Goal: Task Accomplishment & Management: Complete application form

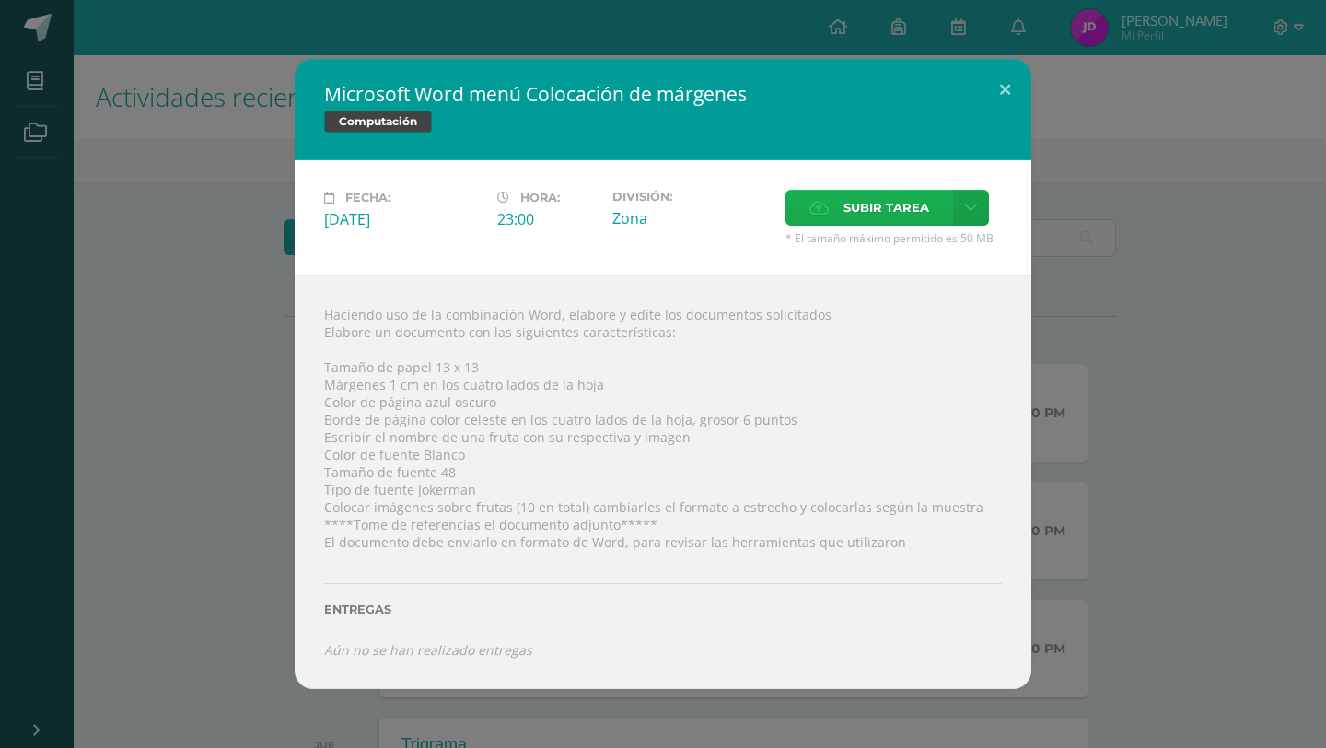
click at [859, 221] on span "Subir tarea" at bounding box center [886, 208] width 86 height 34
click at [0, 0] on input "Subir tarea" at bounding box center [0, 0] width 0 height 0
click at [924, 214] on span "Subir tarea" at bounding box center [886, 208] width 86 height 34
click at [0, 0] on input "Subir tarea" at bounding box center [0, 0] width 0 height 0
click at [481, 646] on icon "Aún no se han realizado entregas" at bounding box center [428, 649] width 208 height 17
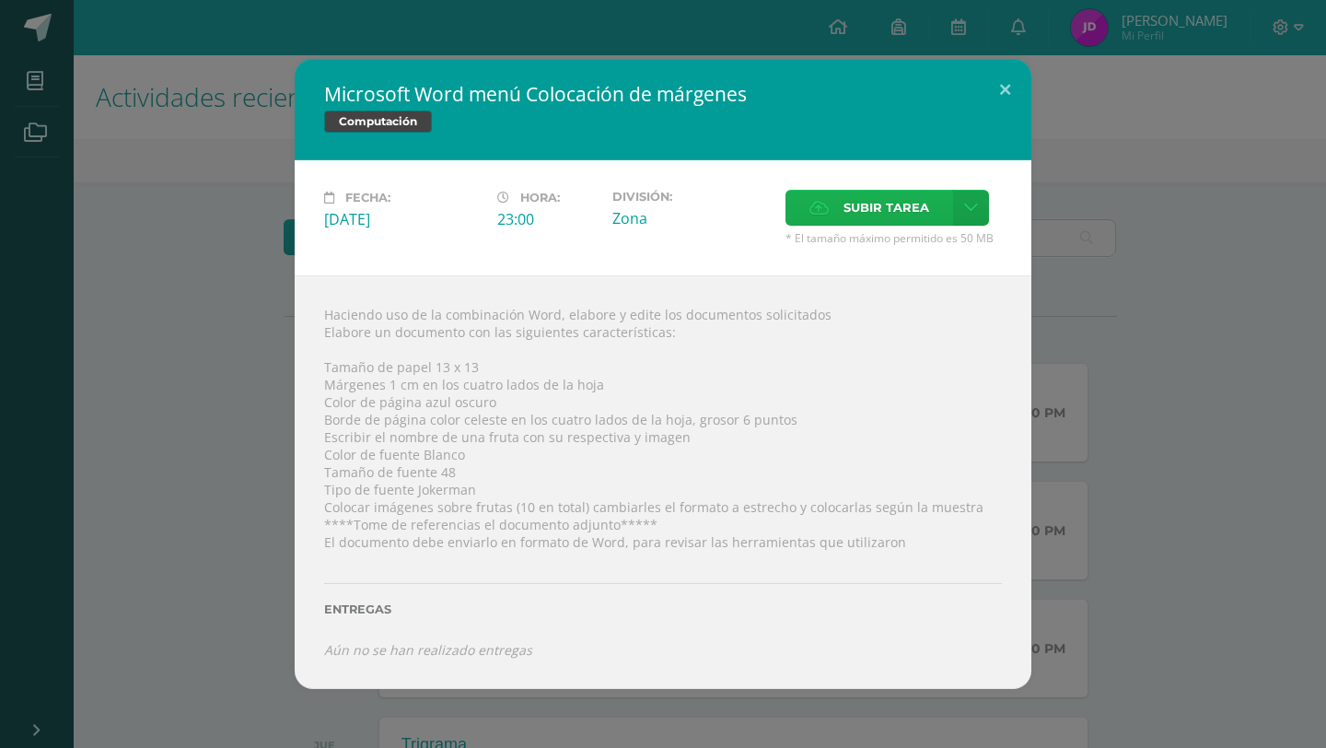
click at [889, 201] on span "Subir tarea" at bounding box center [886, 208] width 86 height 34
click at [0, 0] on input "Subir tarea" at bounding box center [0, 0] width 0 height 0
click at [1014, 87] on button at bounding box center [1005, 90] width 52 height 63
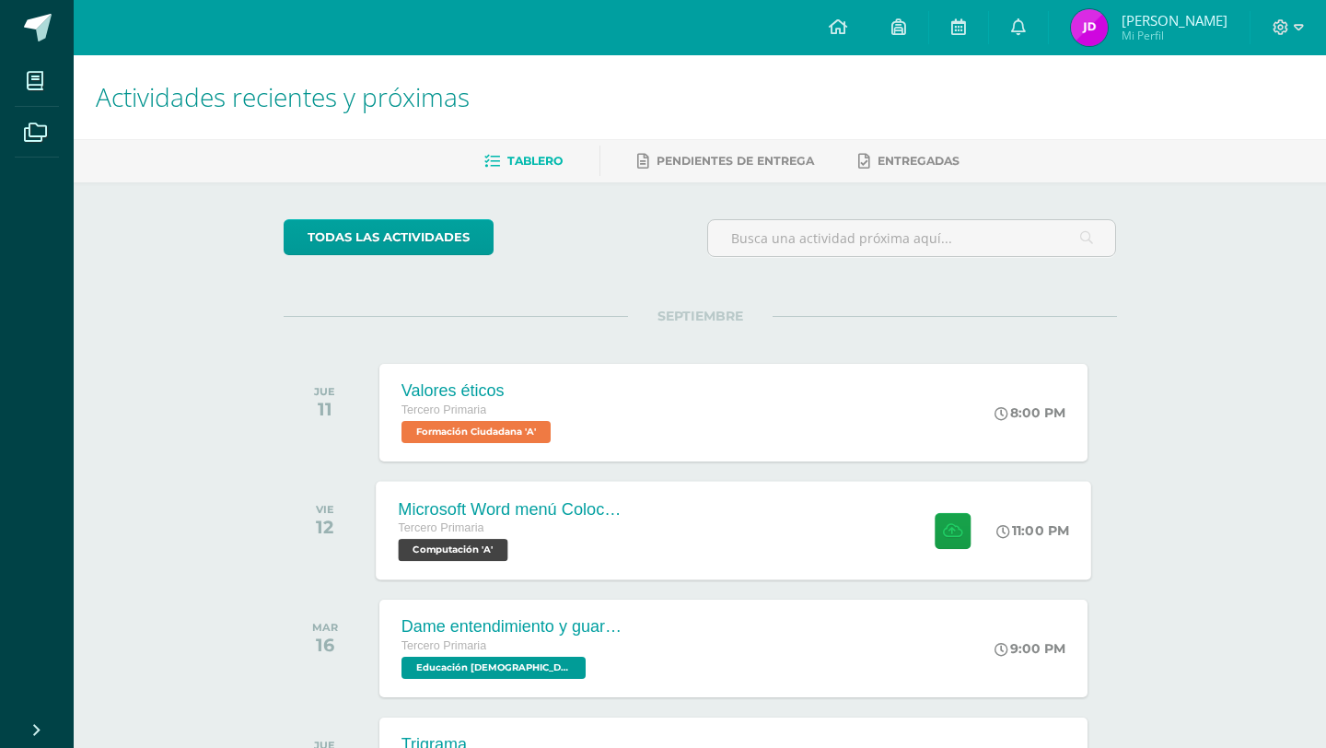
click at [766, 520] on div "Microsoft Word menú Colocación de márgenes Tercero Primaria Computación 'A' 11:…" at bounding box center [733, 530] width 715 height 99
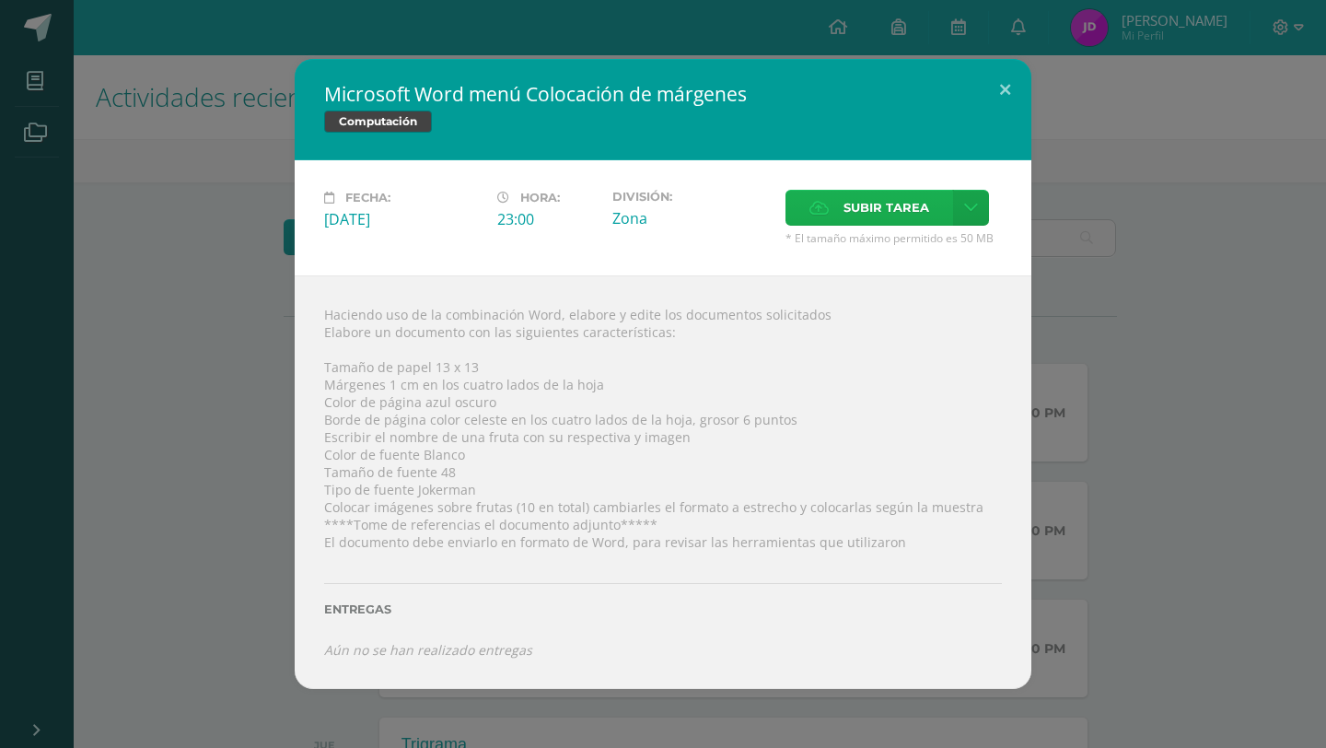
click at [925, 190] on label "Subir tarea" at bounding box center [869, 208] width 168 height 36
click at [0, 0] on input "Subir tarea" at bounding box center [0, 0] width 0 height 0
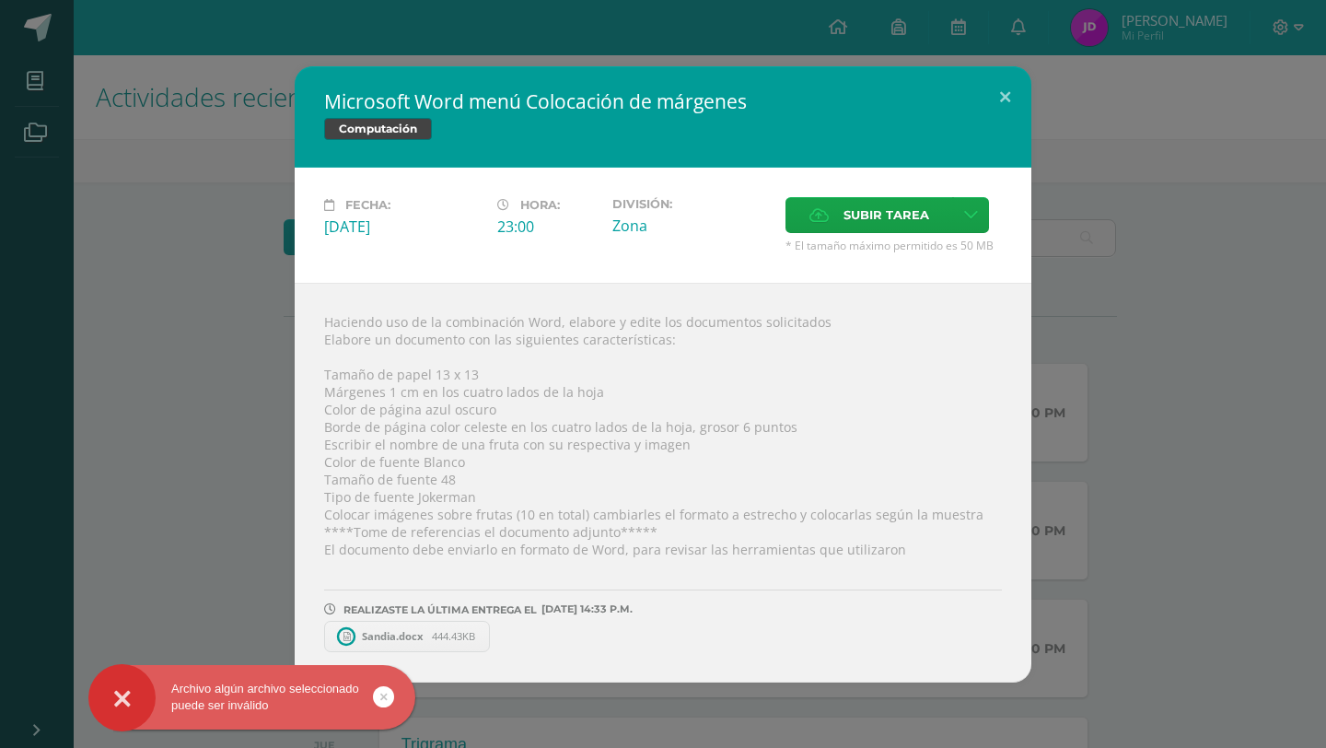
click at [387, 698] on link at bounding box center [383, 696] width 21 height 21
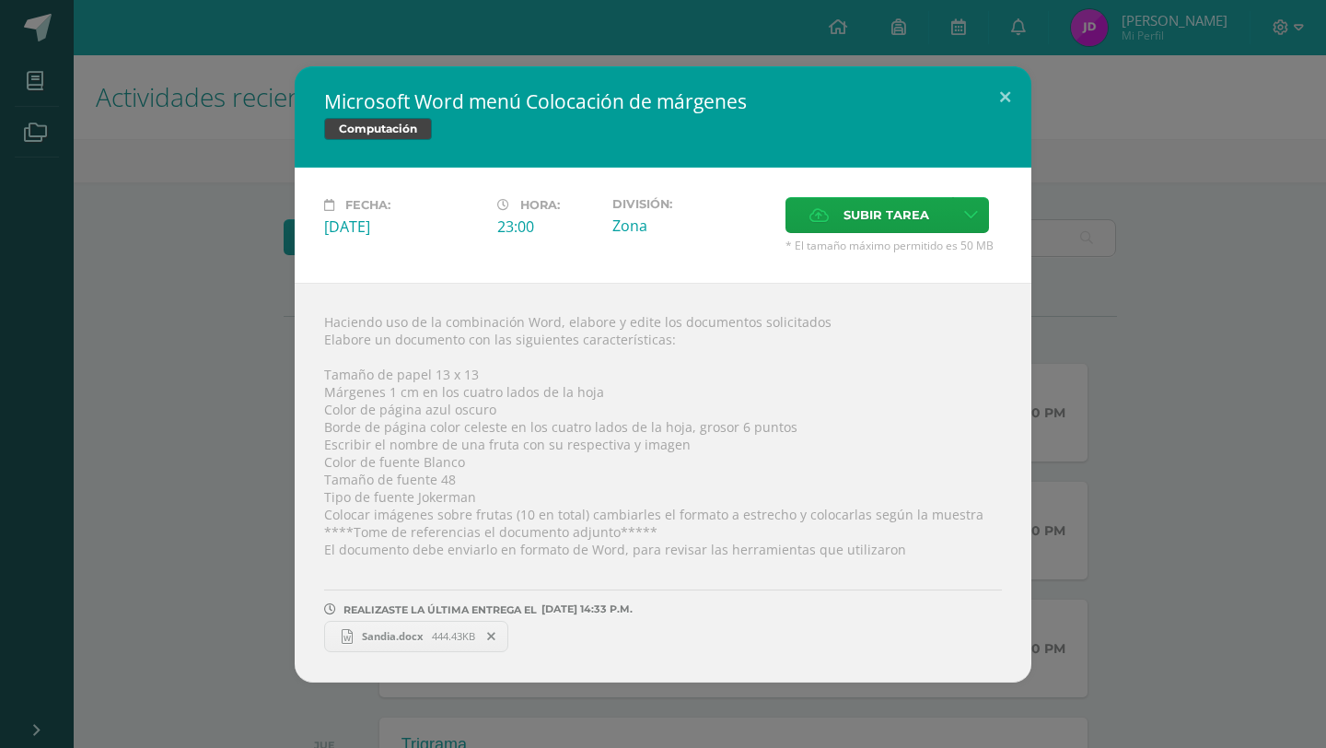
click at [473, 636] on span "444.43KB" at bounding box center [453, 636] width 43 height 14
click at [433, 638] on span "444.43KB" at bounding box center [453, 636] width 43 height 14
click at [497, 640] on span at bounding box center [491, 636] width 31 height 20
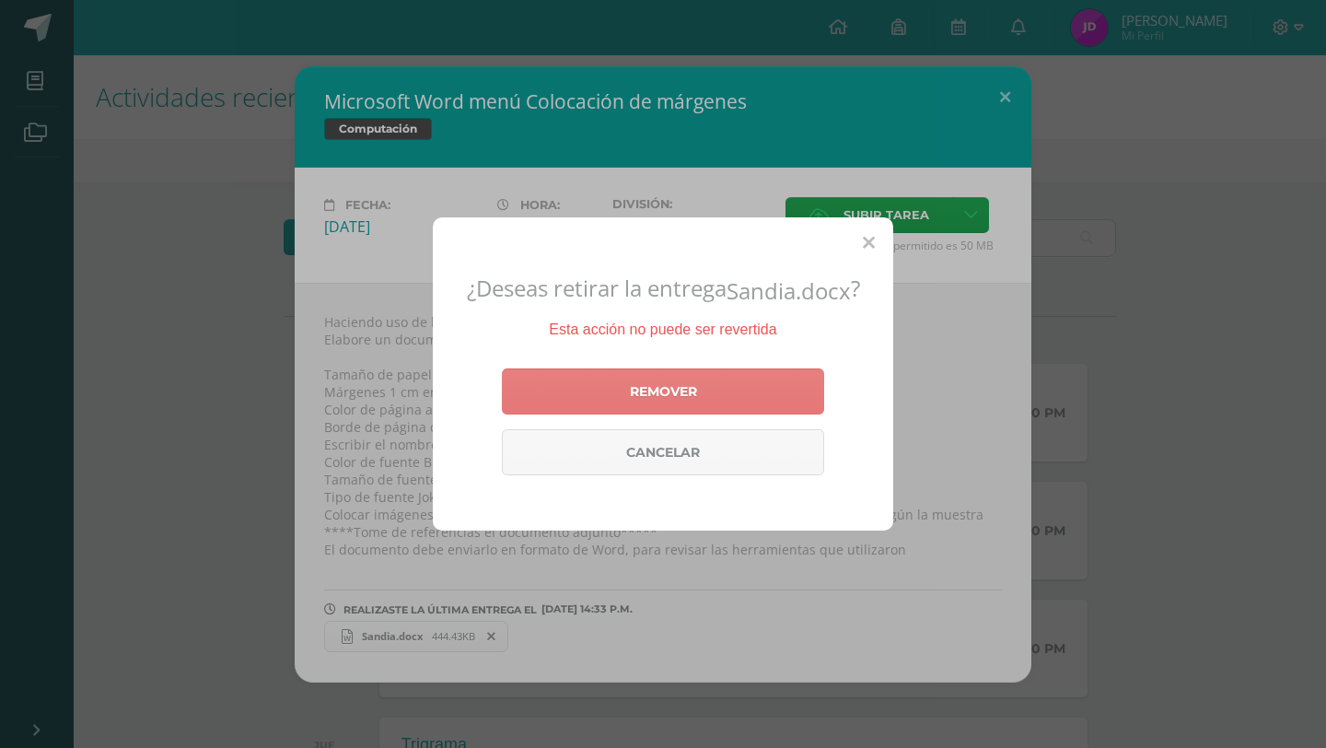
click at [684, 393] on link "Remover" at bounding box center [663, 391] width 322 height 46
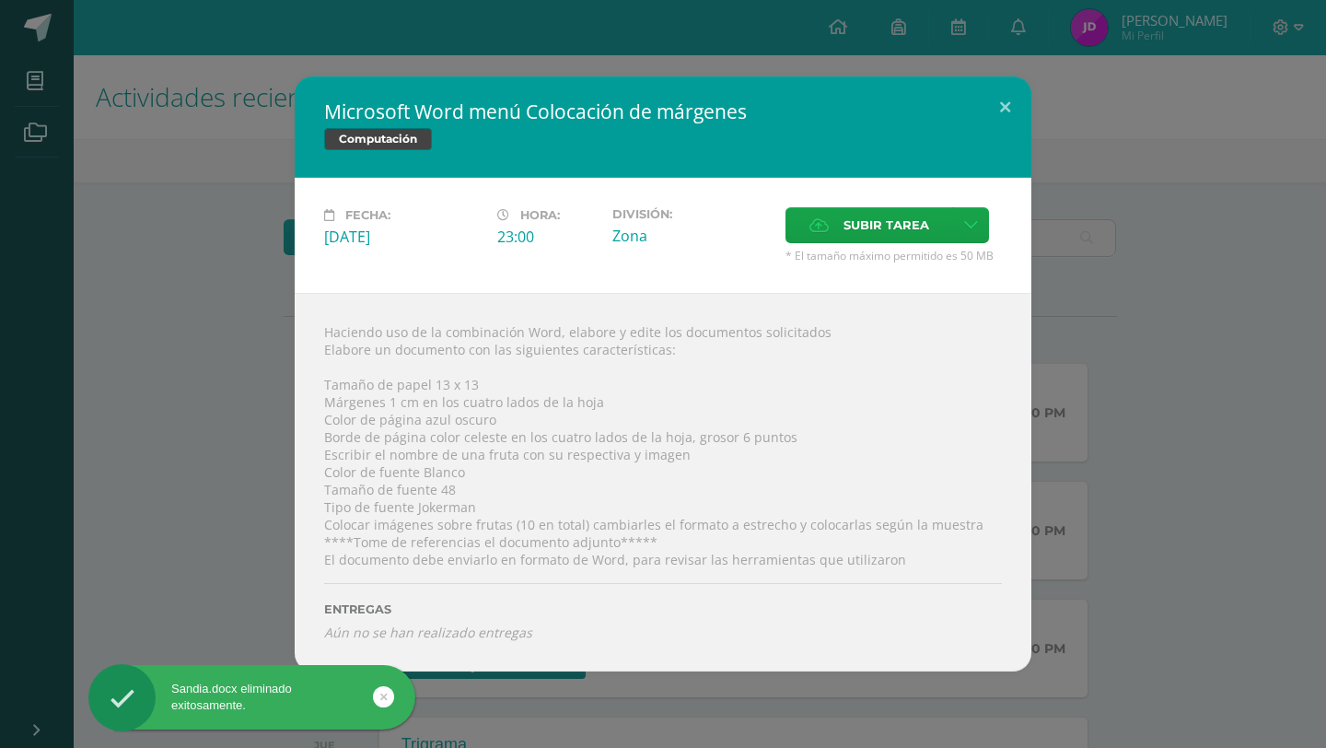
click at [384, 702] on icon at bounding box center [383, 696] width 7 height 21
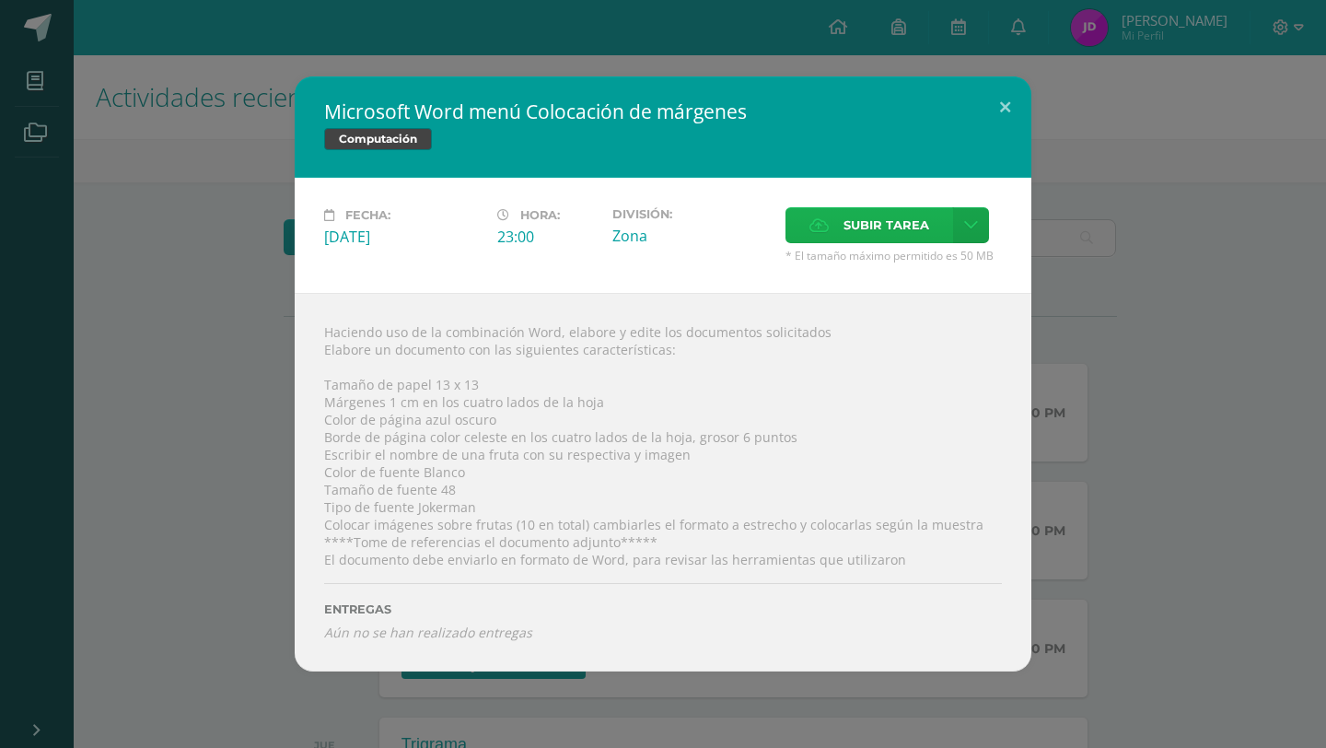
click at [872, 211] on span "Subir tarea" at bounding box center [886, 225] width 86 height 34
click at [0, 0] on input "Subir tarea" at bounding box center [0, 0] width 0 height 0
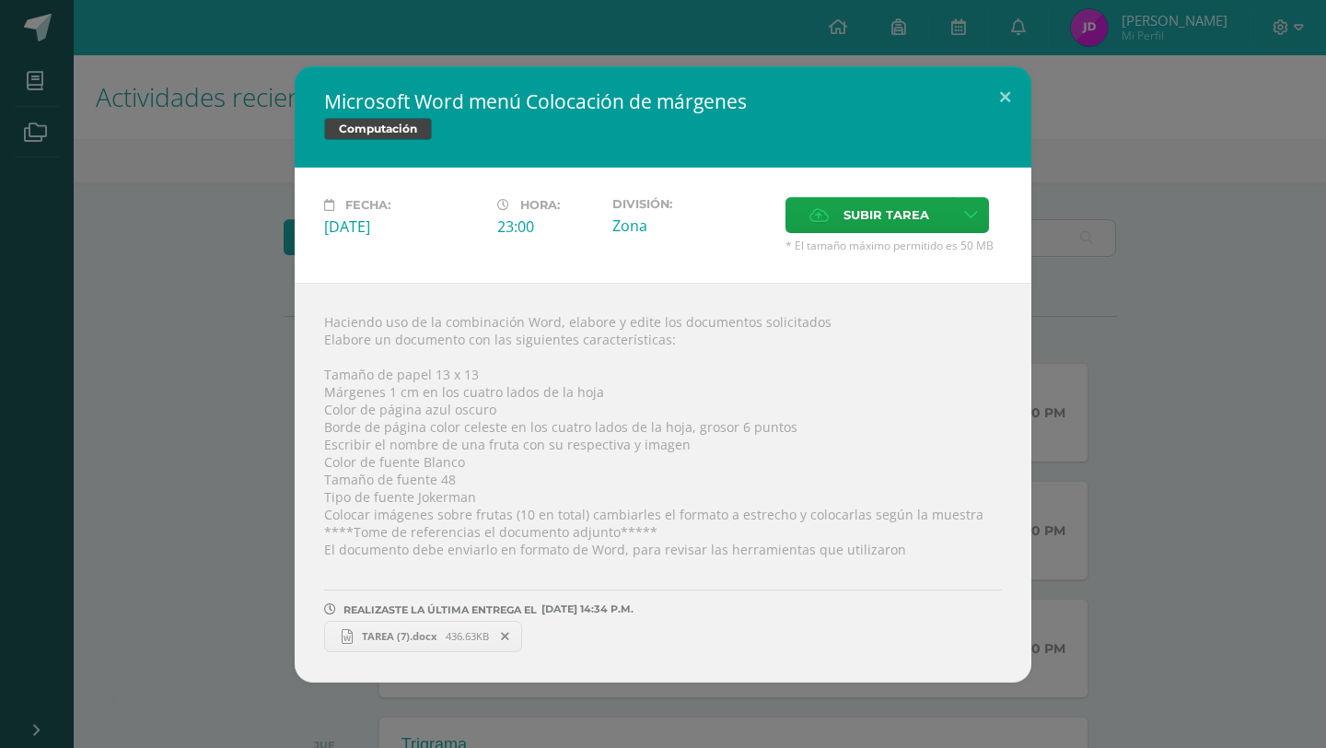
click at [386, 702] on div "Archivo algún archivo seleccionado puede ser inválido" at bounding box center [281, 700] width 336 height 71
click at [457, 640] on span "436.63KB" at bounding box center [467, 636] width 43 height 14
click at [454, 636] on span "436.63KB" at bounding box center [467, 636] width 43 height 14
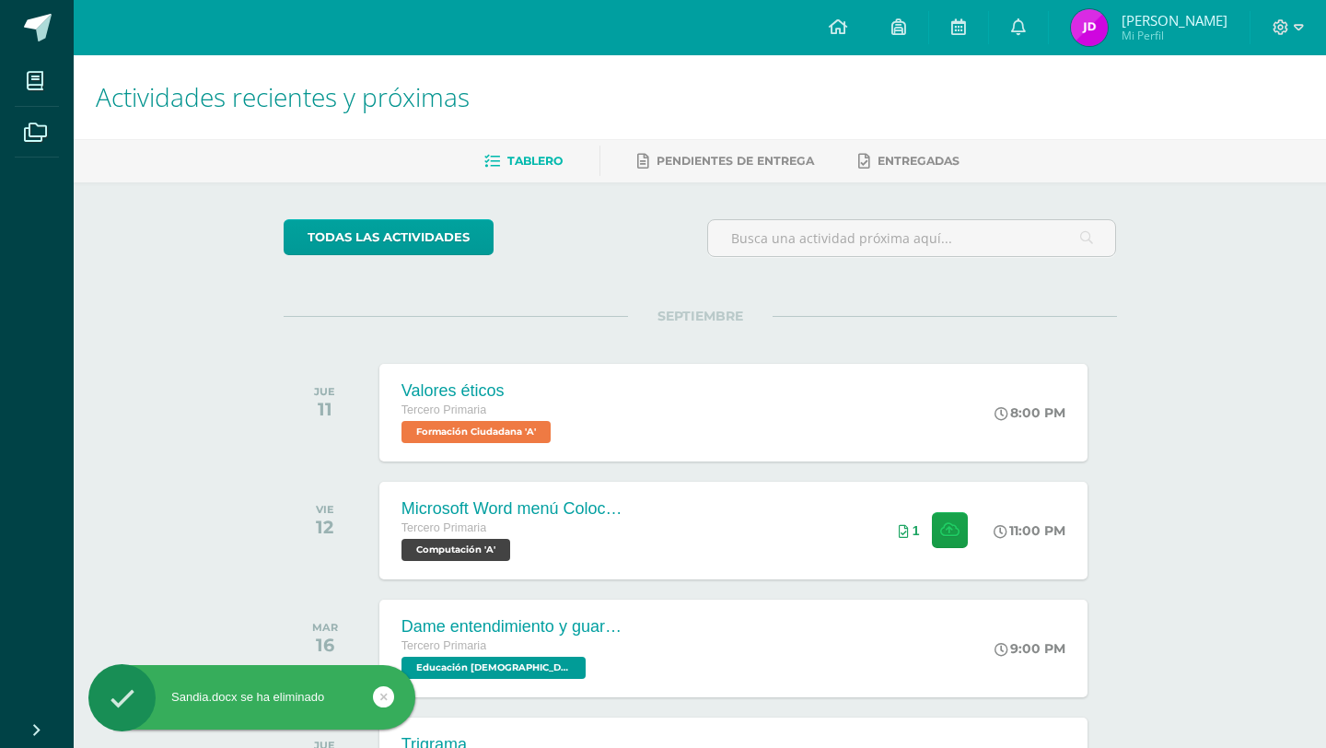
click at [389, 698] on link at bounding box center [383, 696] width 21 height 21
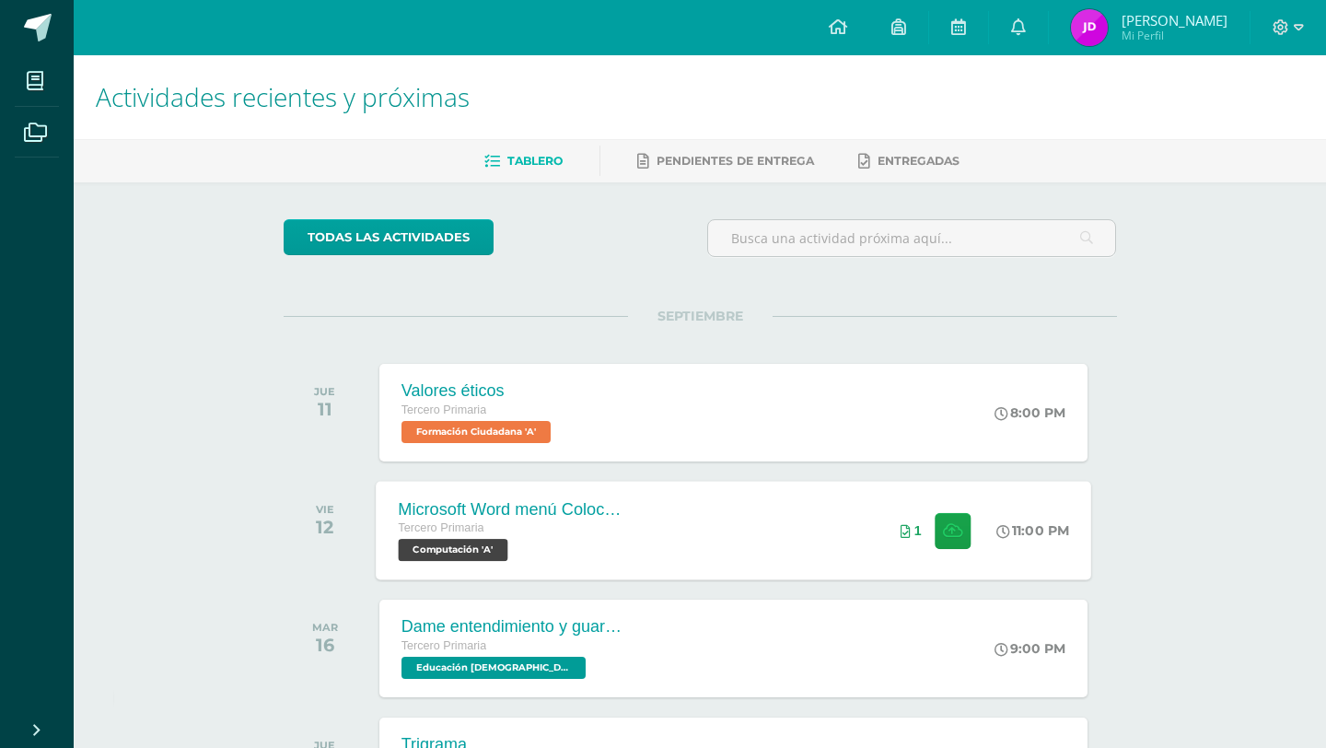
click at [646, 533] on div "Microsoft Word menú Colocación de márgenes Tercero Primaria Computación 'A' 11:…" at bounding box center [733, 530] width 715 height 99
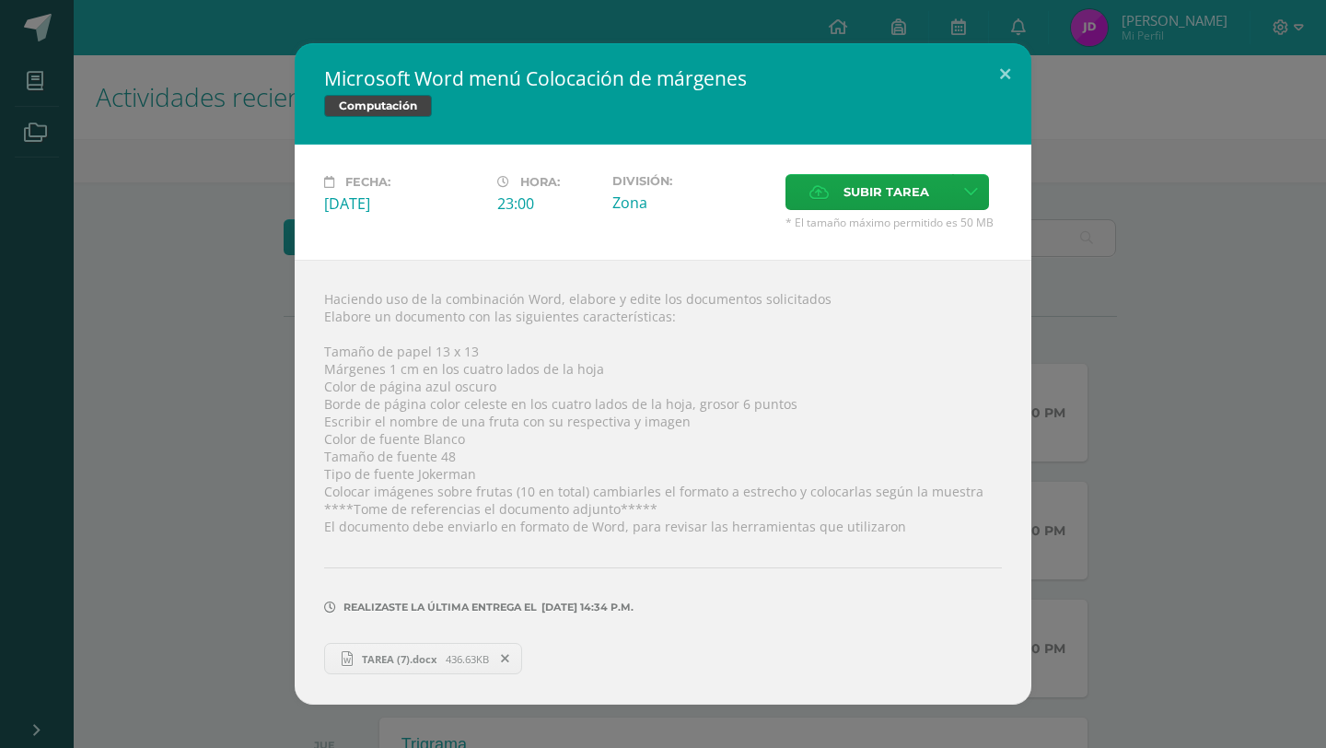
click at [431, 664] on span "TAREA (7).docx" at bounding box center [399, 659] width 93 height 14
click at [477, 653] on span "436.63KB" at bounding box center [467, 659] width 43 height 14
click at [461, 661] on span "436.63KB" at bounding box center [467, 659] width 43 height 14
click at [441, 657] on span "TAREA (7).docx" at bounding box center [399, 659] width 93 height 14
